Goal: Check status: Check status

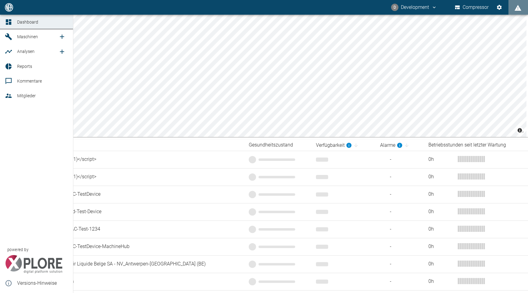
click at [34, 34] on span "Maschinen" at bounding box center [37, 36] width 41 height 7
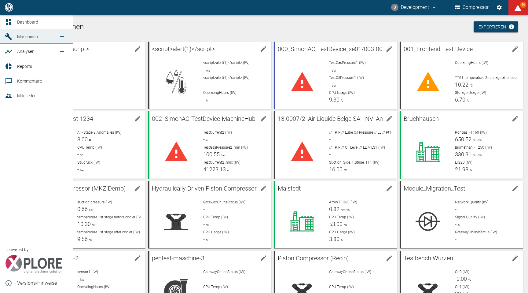
click at [11, 71] on link "Reports" at bounding box center [36, 66] width 73 height 15
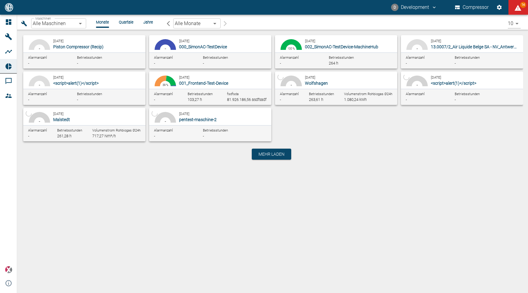
click at [254, 76] on div "September 2025 001_Frontend-Test-Device" at bounding box center [224, 80] width 90 height 12
type input "854dfe64-ecbc-4b68-b4f8-81aa909b3c9c"
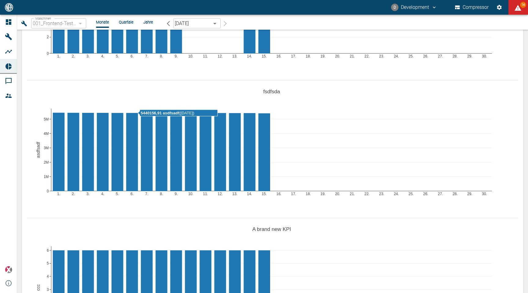
scroll to position [371, 0]
